Goal: Navigation & Orientation: Find specific page/section

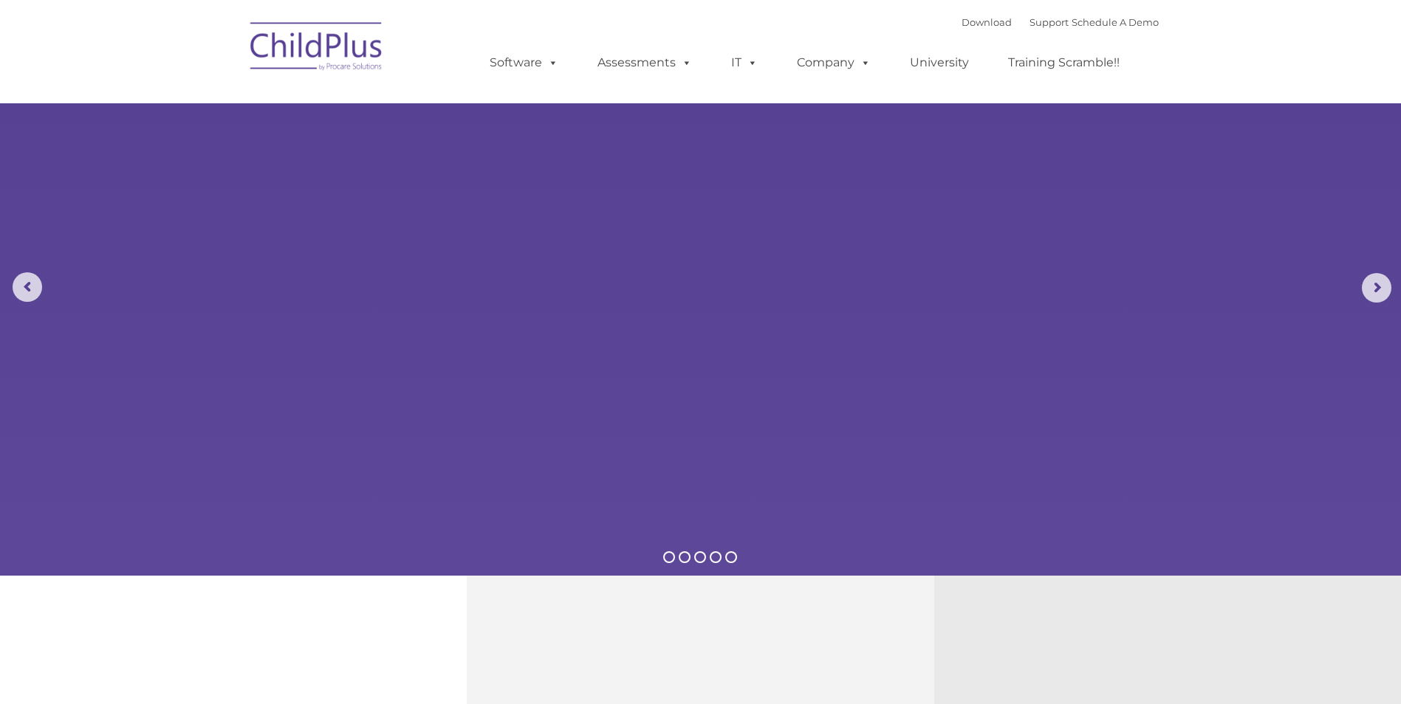
select select "MEDIUM"
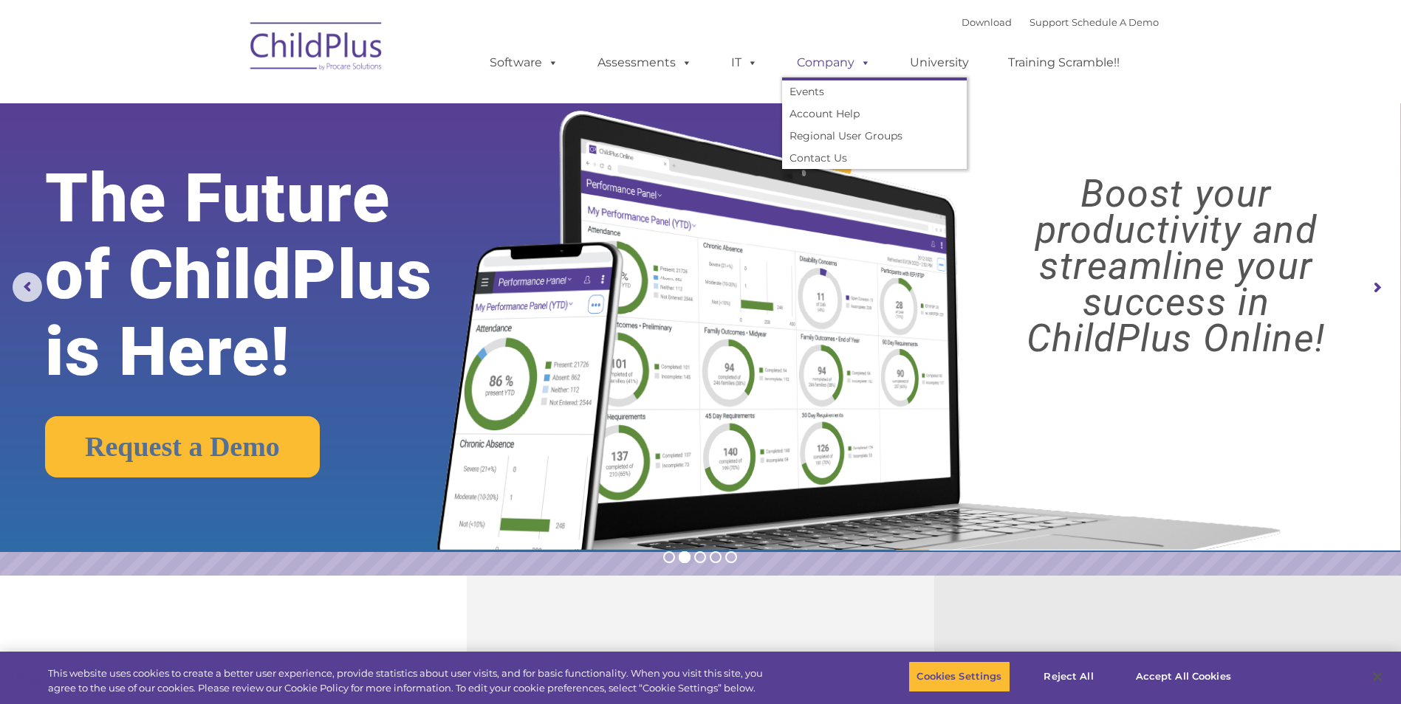
click at [837, 65] on link "Company" at bounding box center [833, 63] width 103 height 30
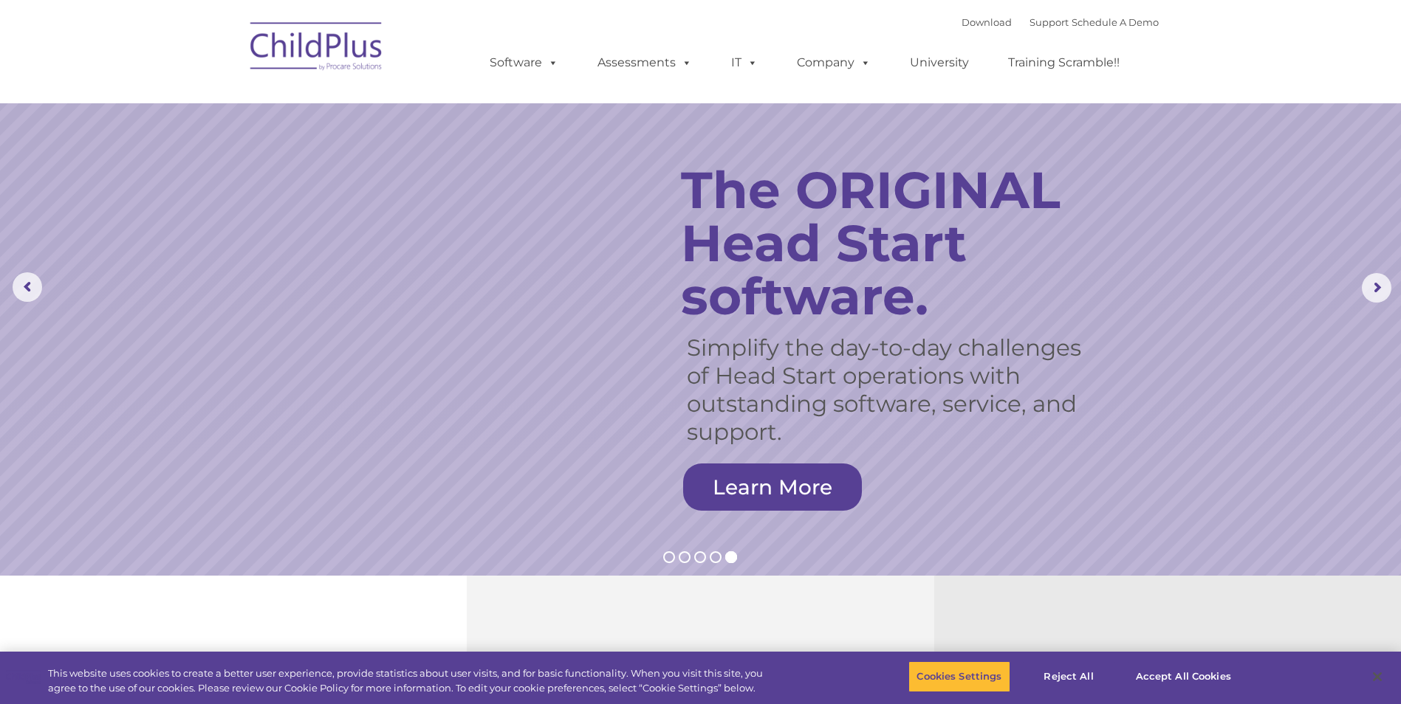
click at [333, 34] on img at bounding box center [317, 49] width 148 height 74
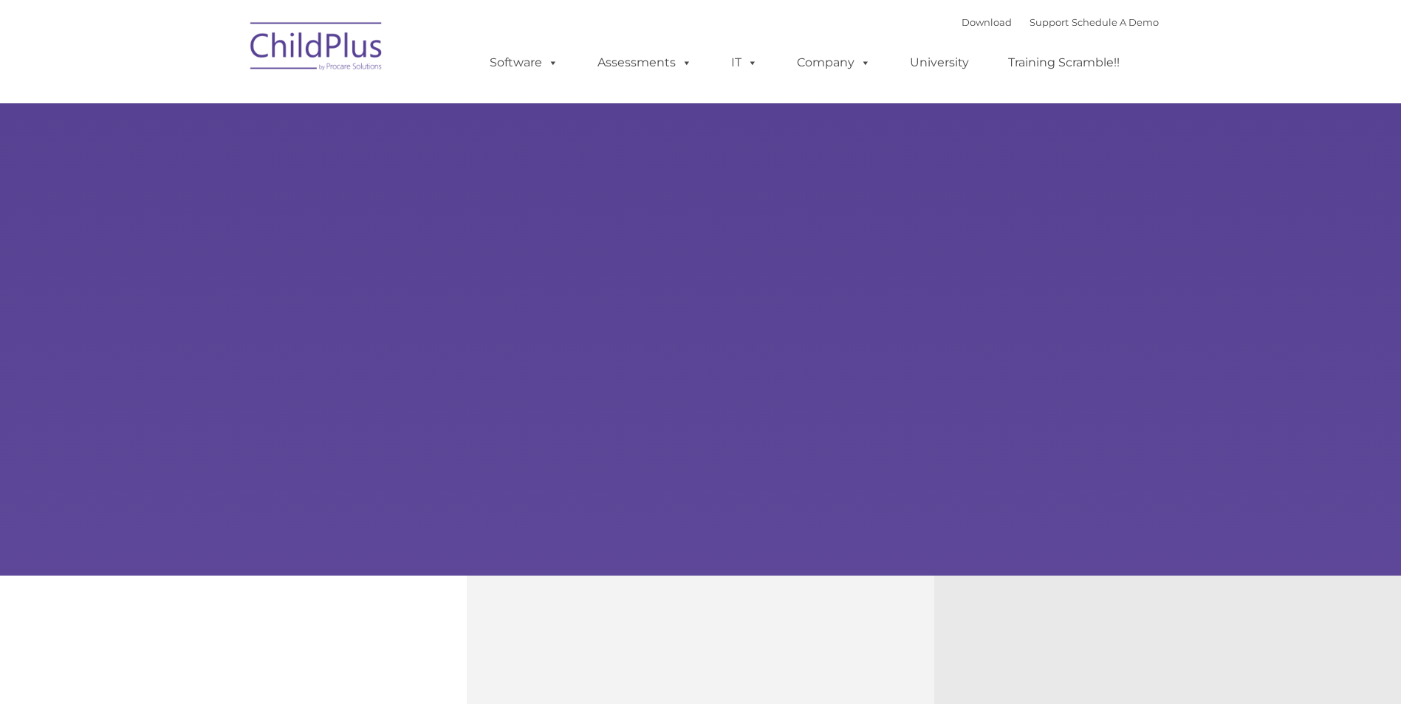
type input ""
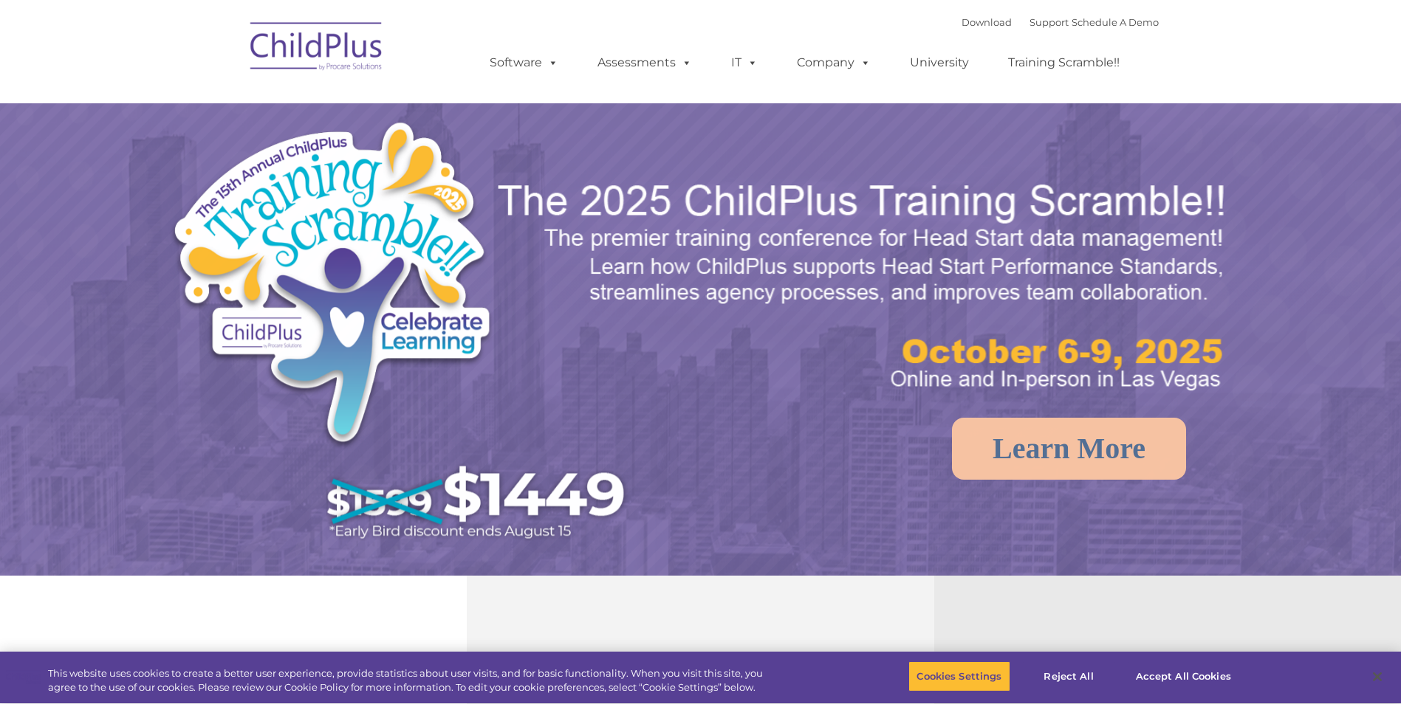
select select "MEDIUM"
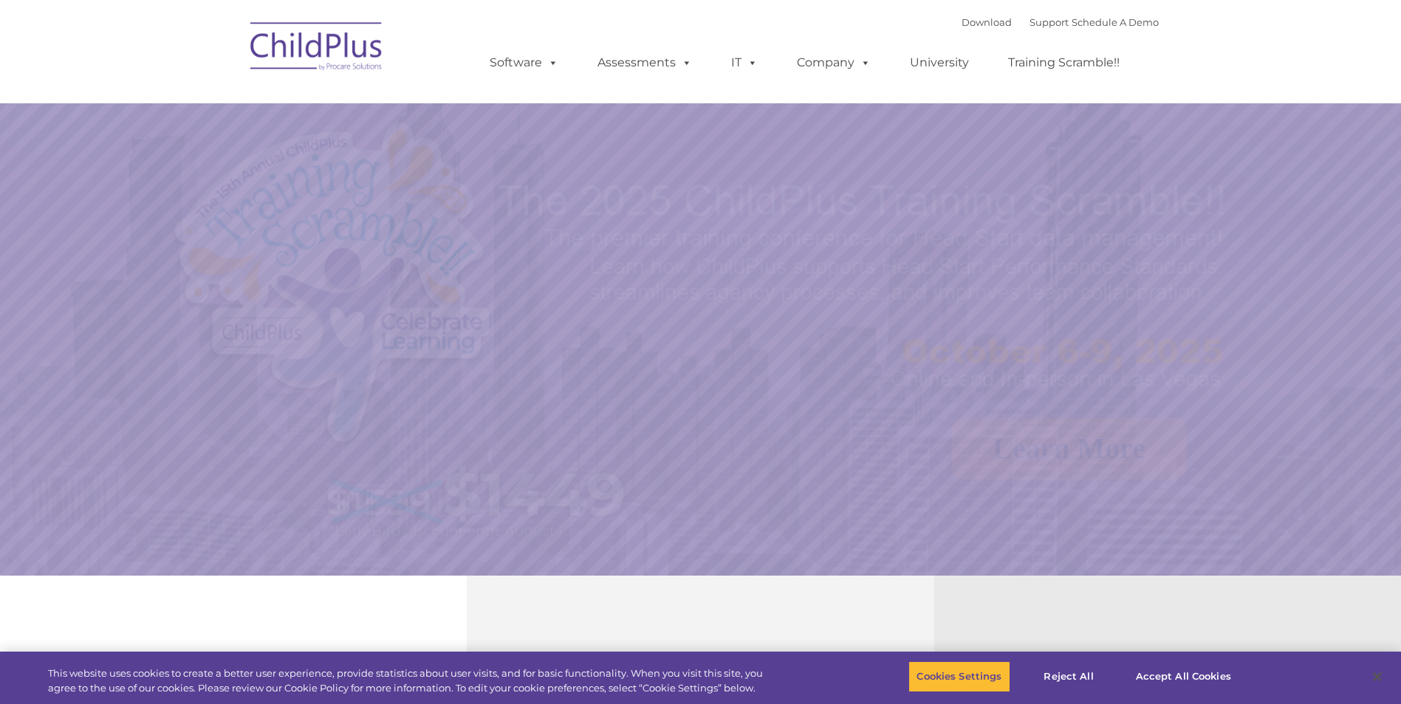
select select "MEDIUM"
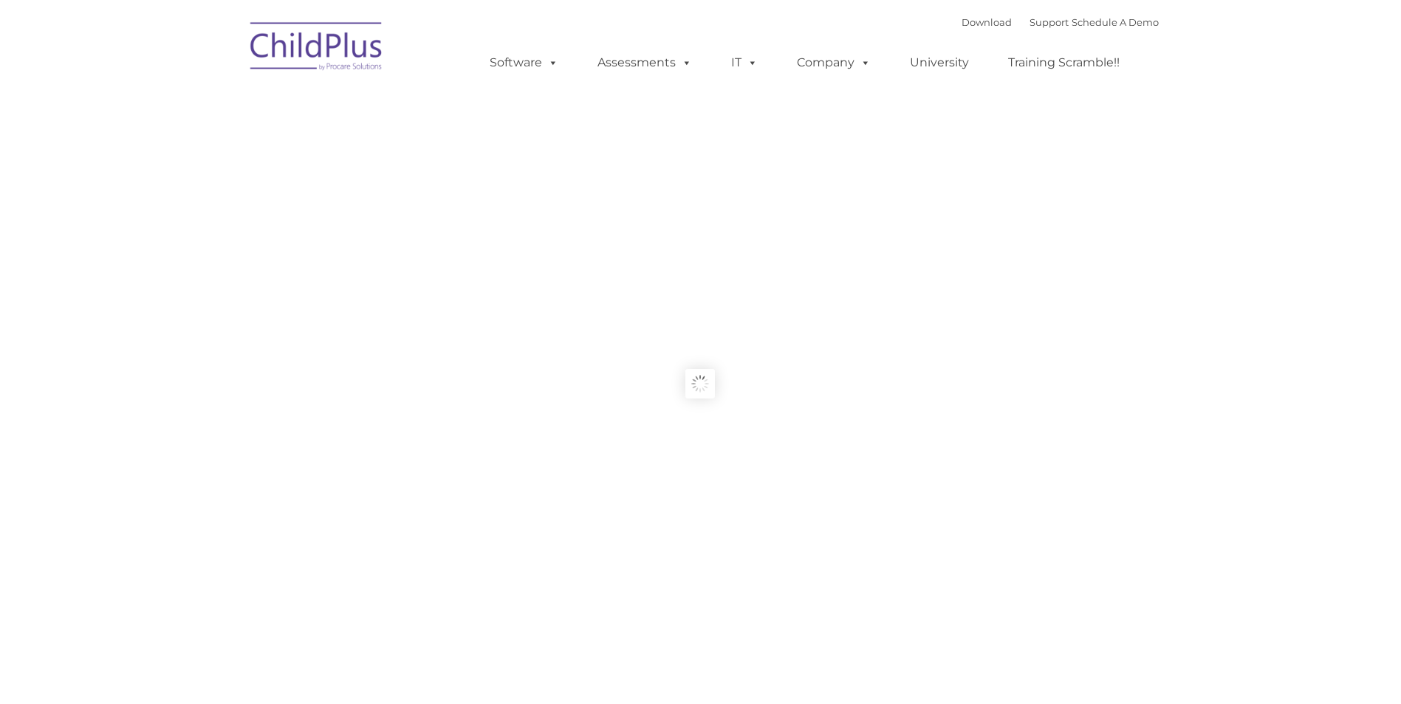
type input ""
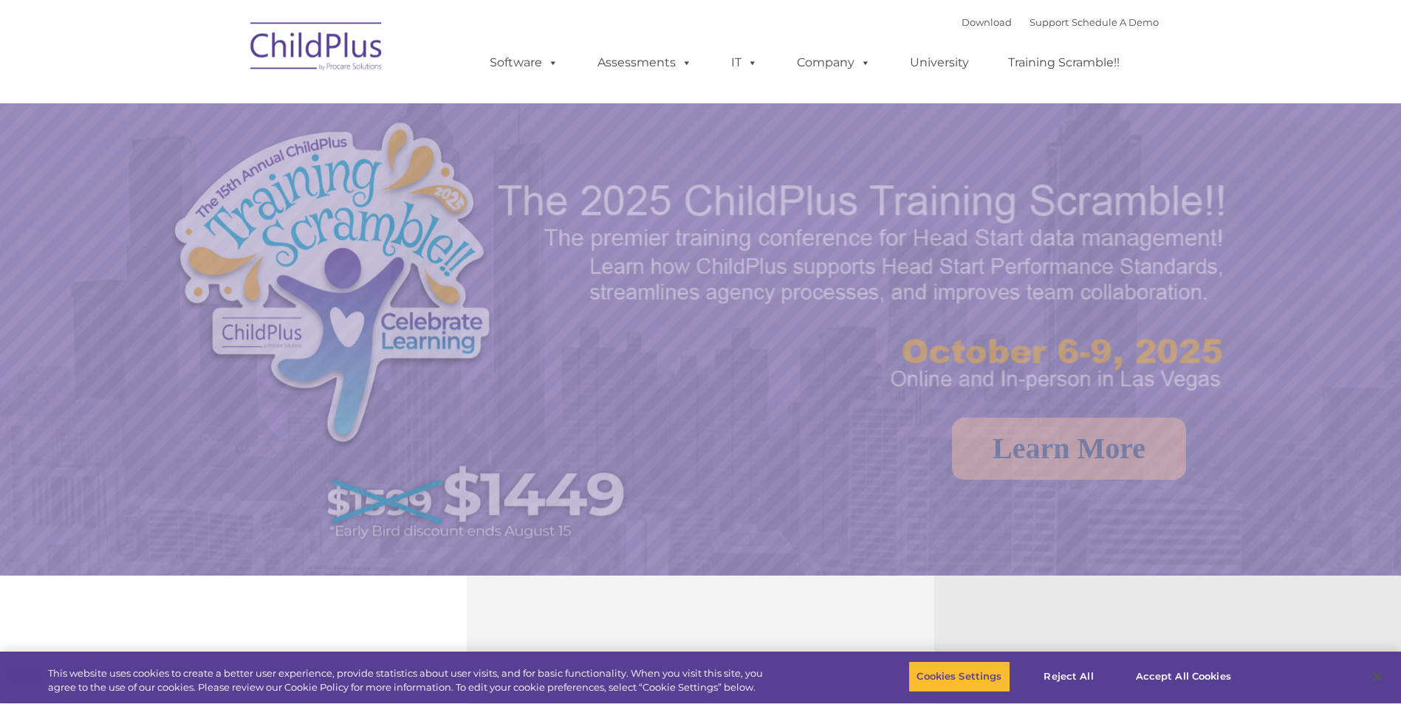
select select "MEDIUM"
